Goal: Information Seeking & Learning: Learn about a topic

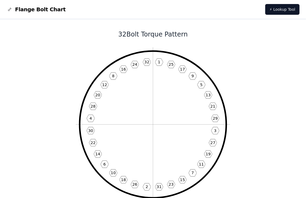
click at [33, 12] on span "Flange Bolt Chart" at bounding box center [40, 10] width 51 height 8
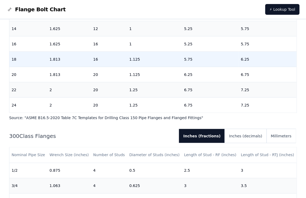
scroll to position [295, 0]
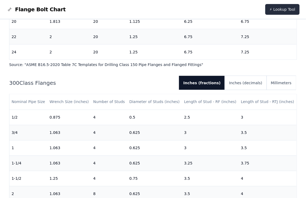
click at [282, 8] on link "⚡ Lookup Tool" at bounding box center [282, 9] width 34 height 11
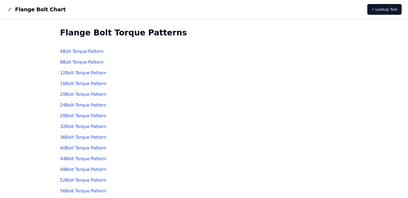
click at [98, 95] on link "20 Bolt Torque Pattern" at bounding box center [83, 94] width 46 height 5
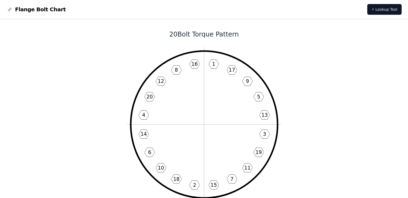
scroll to position [27, 0]
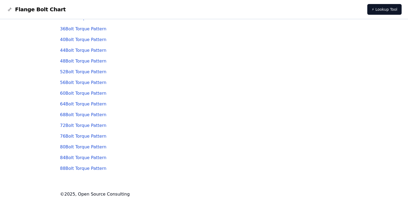
scroll to position [112, 0]
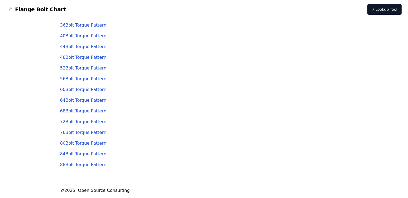
click at [72, 163] on link "88 Bolt Torque Pattern" at bounding box center [83, 164] width 46 height 5
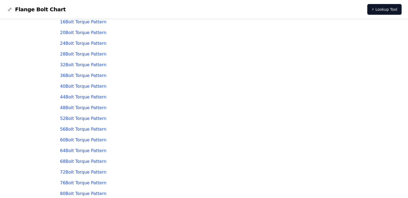
scroll to position [58, 0]
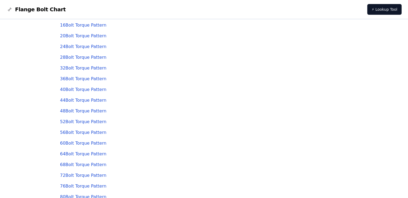
click at [89, 58] on link "28 Bolt Torque Pattern" at bounding box center [83, 57] width 46 height 5
